Goal: Find specific page/section: Find specific page/section

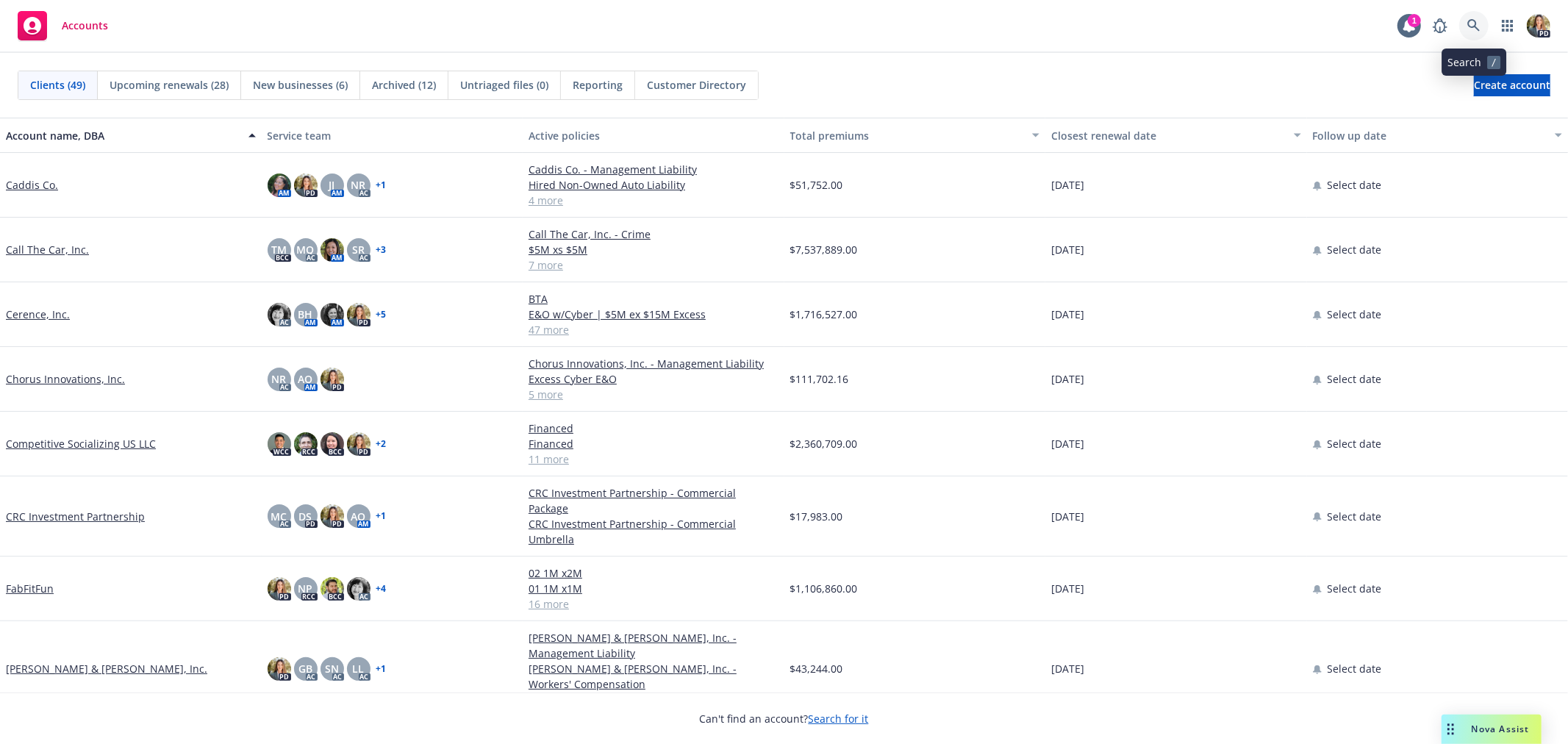
click at [1474, 28] on icon at bounding box center [1474, 26] width 13 height 13
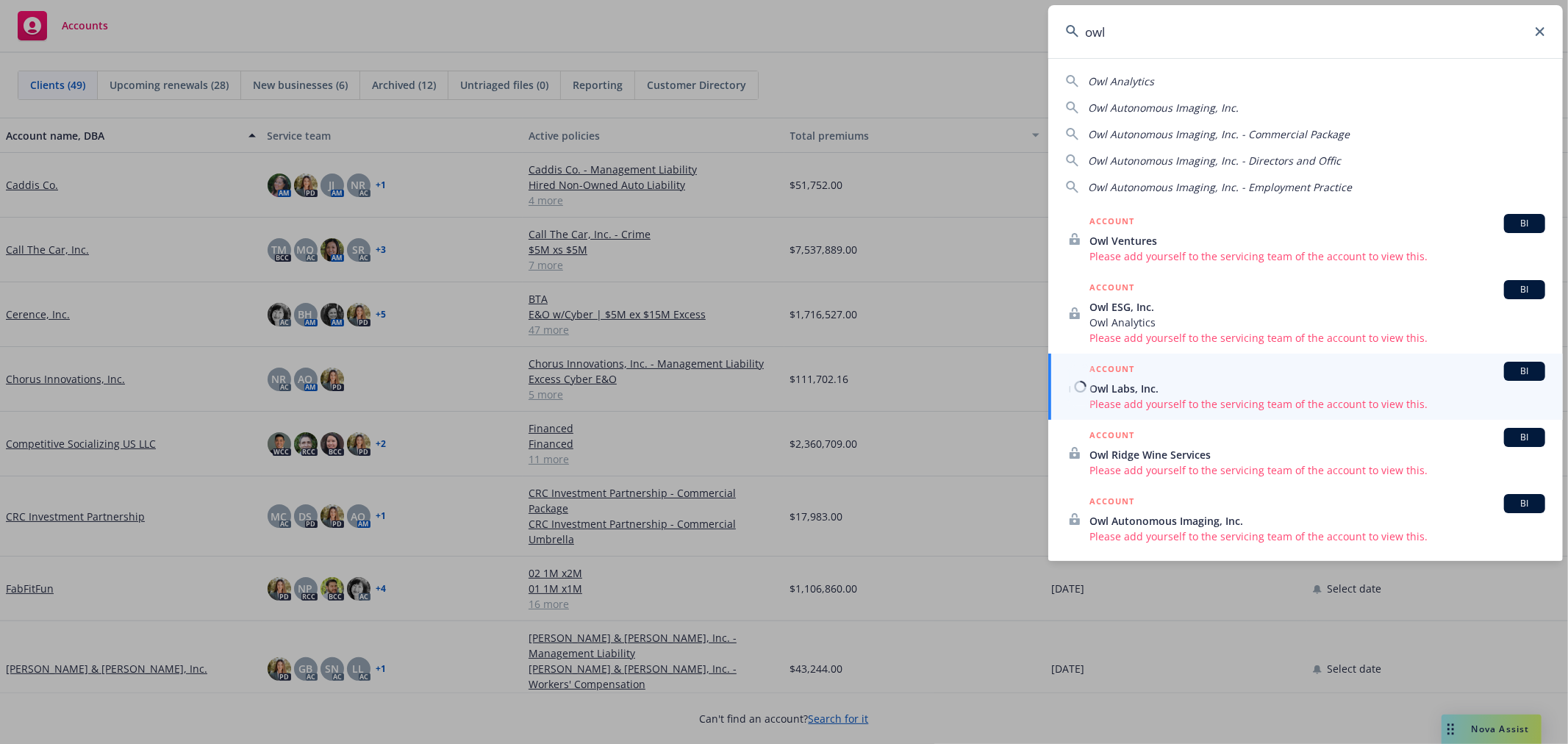
type input "owl"
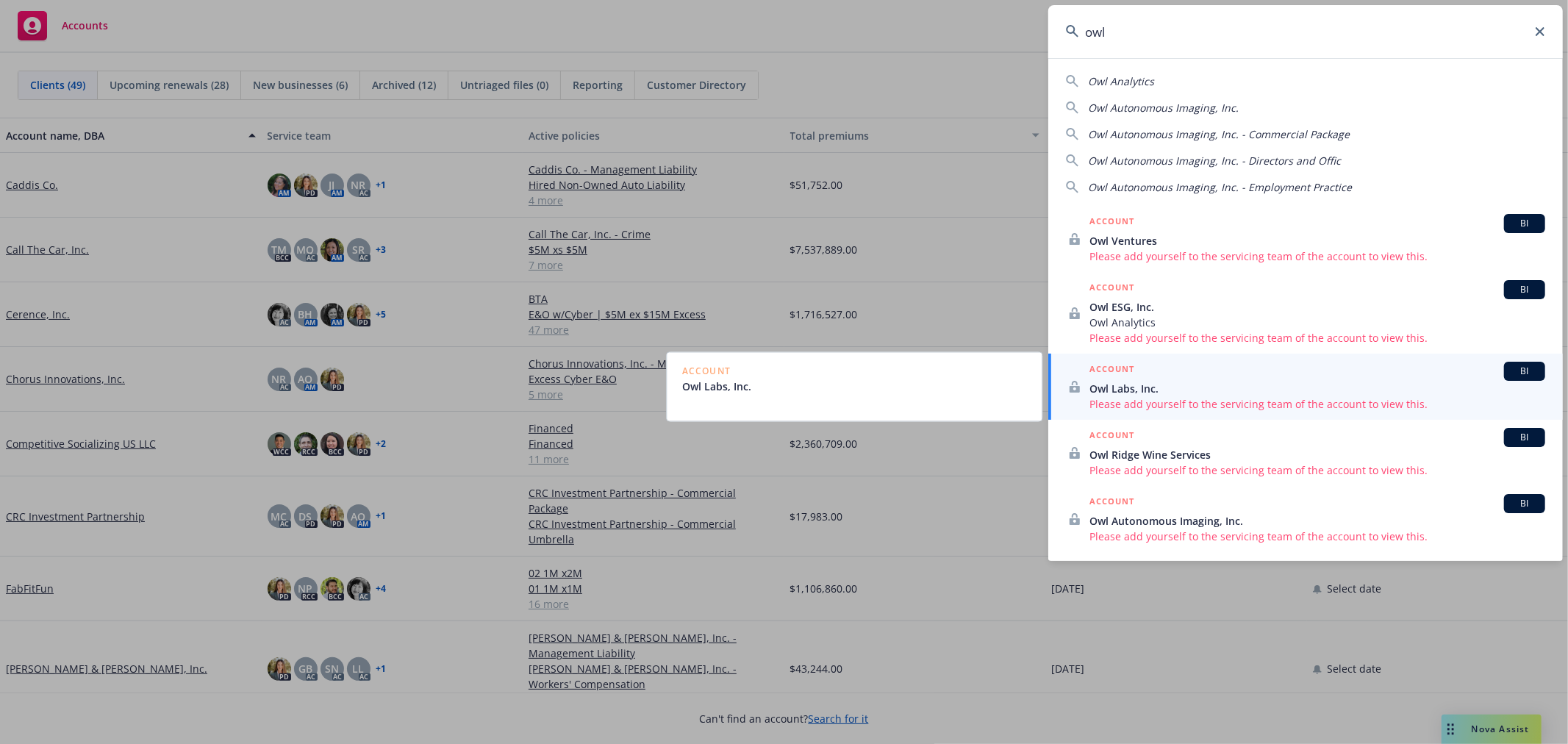
click at [1245, 382] on span "Owl Labs, Inc." at bounding box center [1317, 388] width 455 height 15
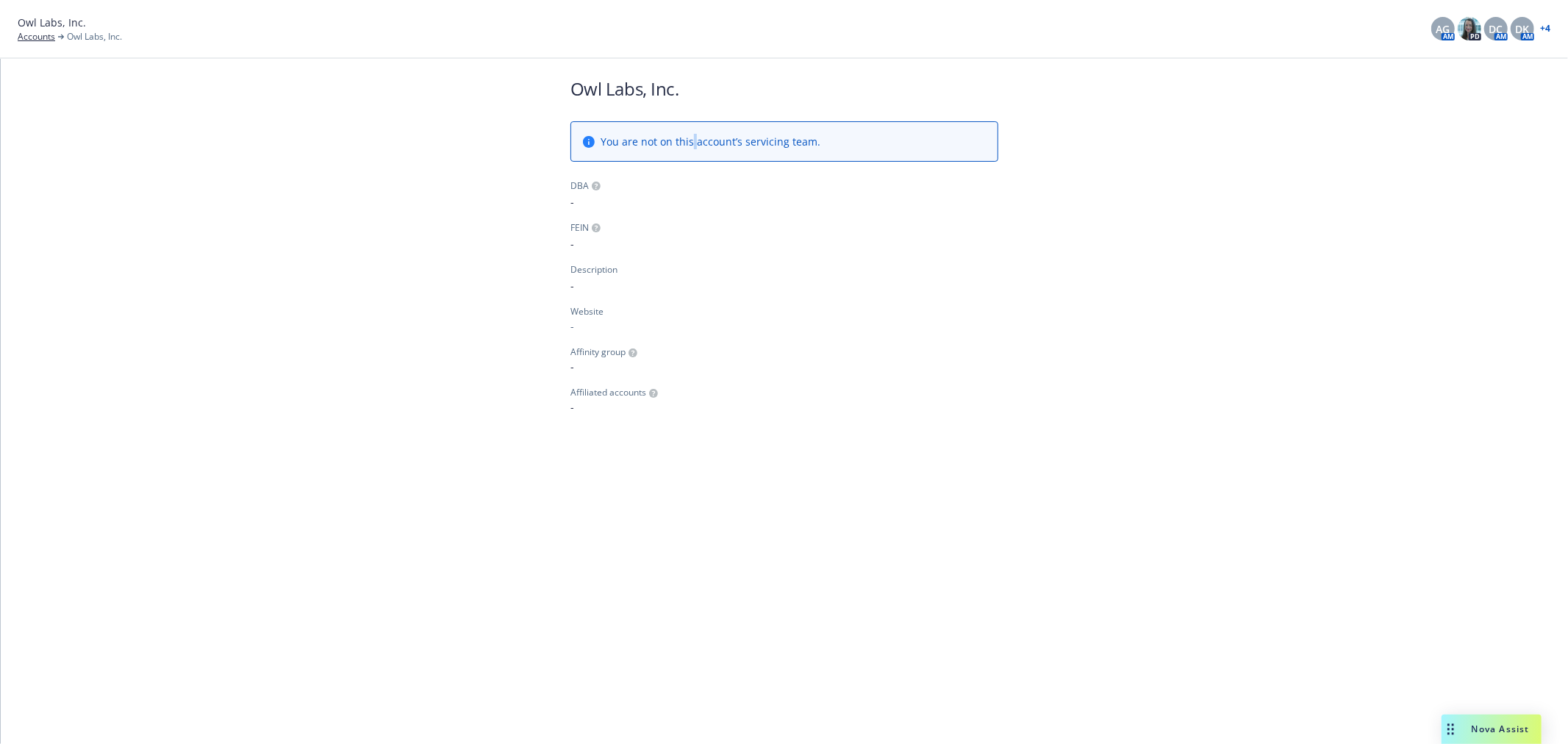
click at [693, 137] on span "You are not on this account’s servicing team." at bounding box center [711, 142] width 220 height 15
click at [1471, 31] on img at bounding box center [1469, 29] width 23 height 23
click at [1539, 24] on div "+ 4" at bounding box center [1543, 28] width 13 height 9
click at [1548, 26] on link "+ 4" at bounding box center [1545, 28] width 10 height 9
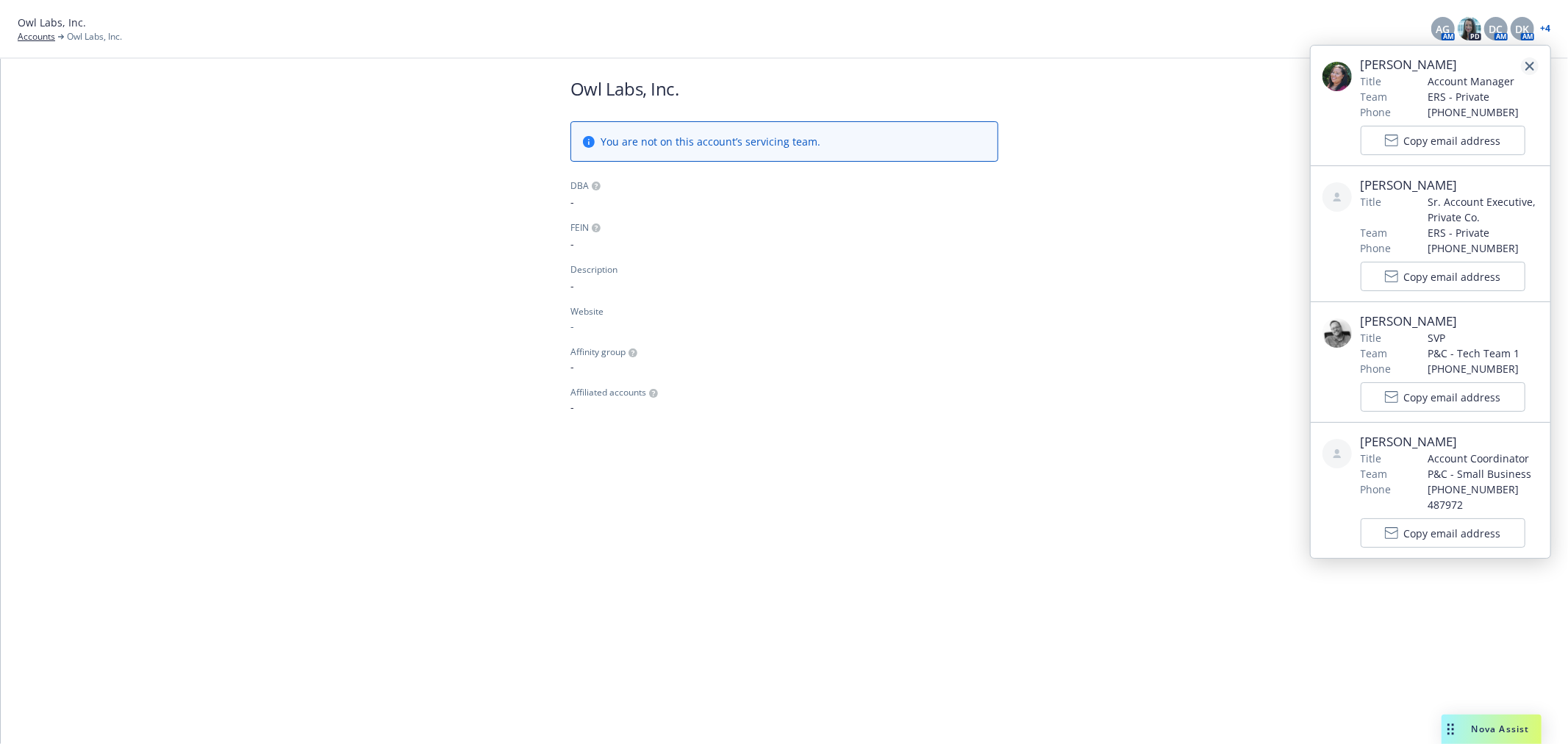
click at [1529, 67] on icon "close" at bounding box center [1529, 66] width 9 height 9
